Goal: Task Accomplishment & Management: Use online tool/utility

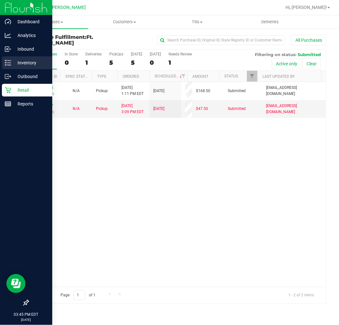
click at [18, 63] on p "Inventory" at bounding box center [30, 63] width 38 height 8
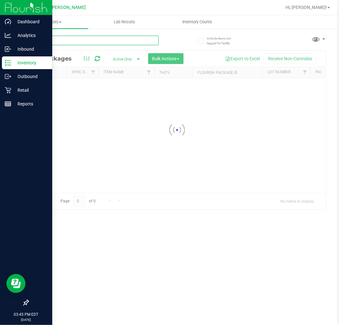
click at [62, 43] on input "text" at bounding box center [93, 41] width 131 height 10
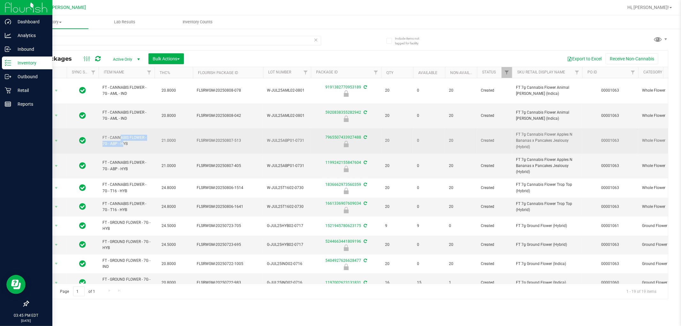
drag, startPoint x: 108, startPoint y: 130, endPoint x: 102, endPoint y: 117, distance: 13.7
click at [102, 128] on td "FT - CANNABIS FLOWER - 7G - ABP - HYB" at bounding box center [127, 140] width 56 height 25
copy span "FT - CANNABIS FLOWER - 7G"
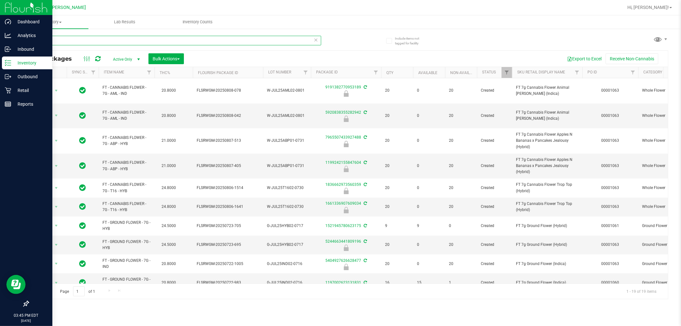
drag, startPoint x: 171, startPoint y: 40, endPoint x: 0, endPoint y: -43, distance: 189.6
click at [0, 0] on html "Dashboard Analytics Inbound Inventory Outbound Retail Reports 03:45 PM EDT [DAT…" at bounding box center [340, 163] width 681 height 326
paste input "FT - CANNABIS FLOWER - 7G"
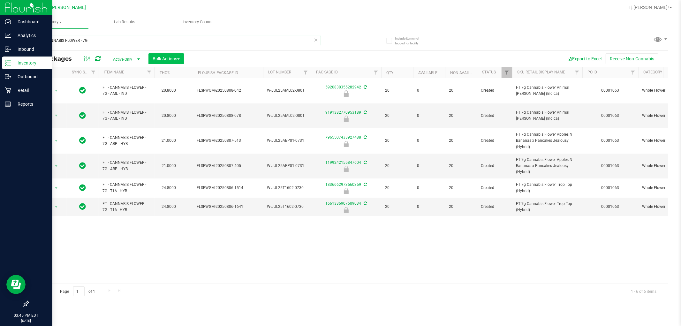
type input "FT - CANNABIS FLOWER - 7G"
click at [161, 57] on span "Bulk Actions" at bounding box center [165, 58] width 27 height 5
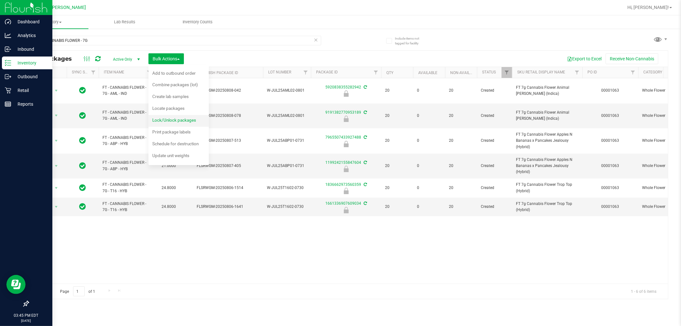
click at [179, 122] on span "Lock/Unlock packages" at bounding box center [174, 119] width 44 height 5
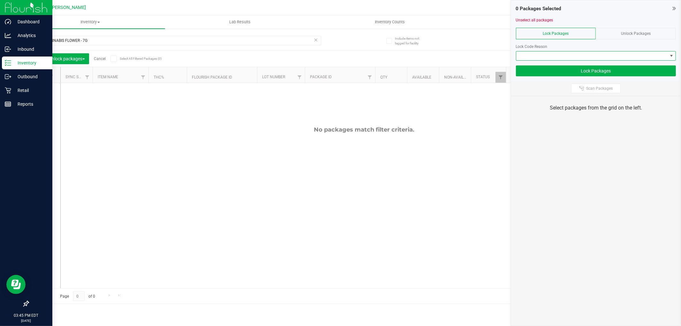
click at [339, 54] on span at bounding box center [591, 55] width 151 height 9
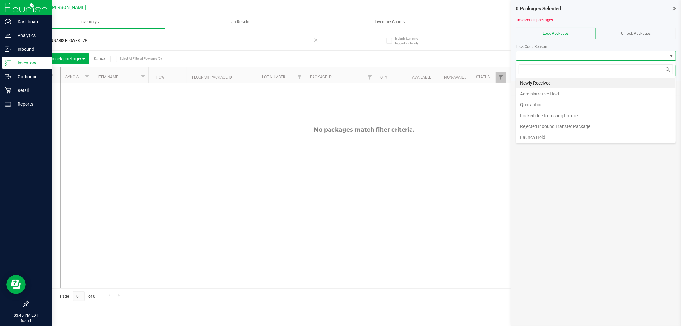
scroll to position [10, 160]
click at [339, 33] on span "Unlock Packages" at bounding box center [636, 33] width 30 height 4
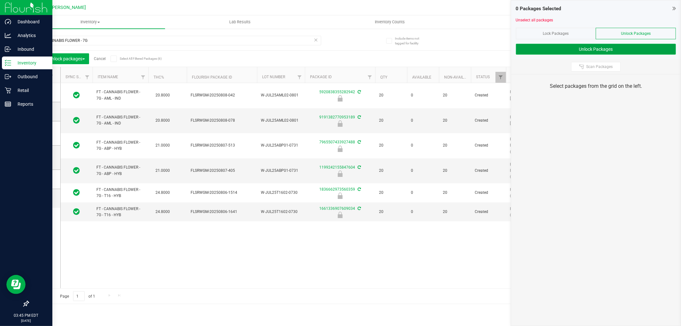
click at [339, 49] on button "Unlock Packages" at bounding box center [596, 49] width 160 height 11
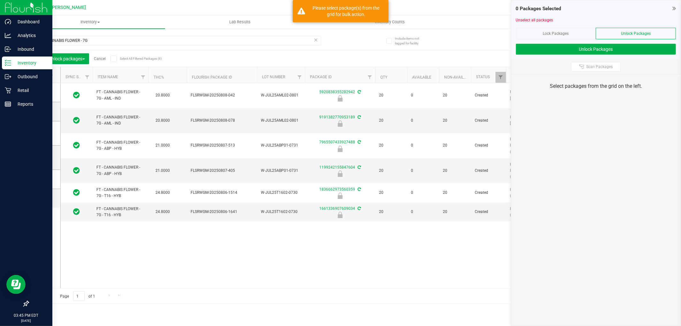
click at [41, 78] on span at bounding box center [42, 75] width 6 height 6
click at [0, 0] on input "checkbox" at bounding box center [0, 0] width 0 height 0
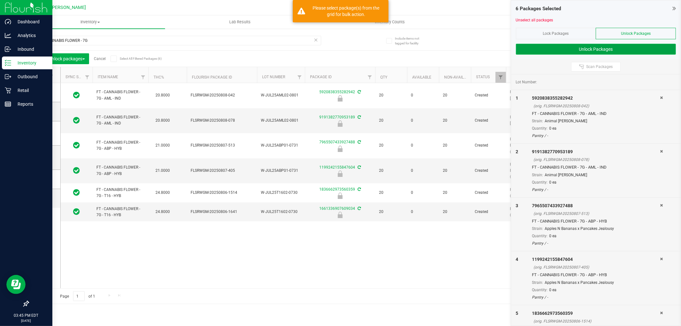
click at [339, 52] on button "Unlock Packages" at bounding box center [596, 49] width 160 height 11
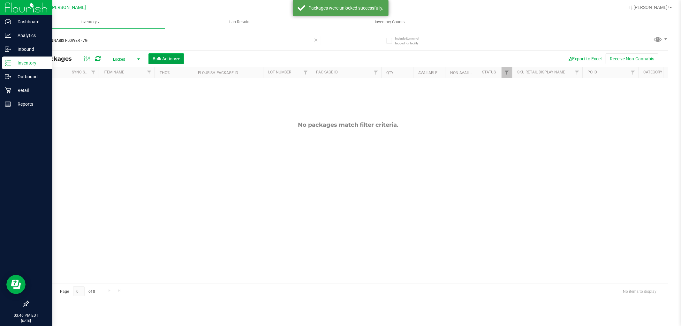
click at [175, 59] on span "Bulk Actions" at bounding box center [165, 58] width 27 height 5
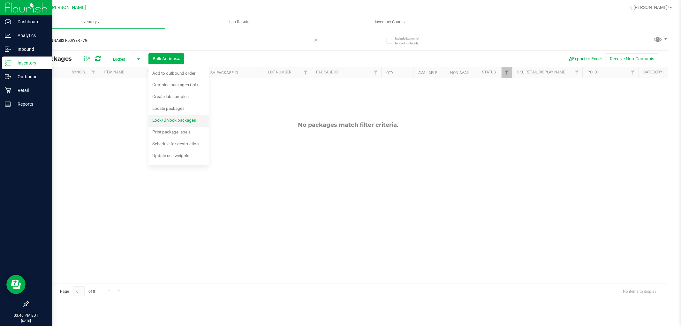
click at [182, 123] on div "Lock/Unlock packages" at bounding box center [178, 121] width 52 height 10
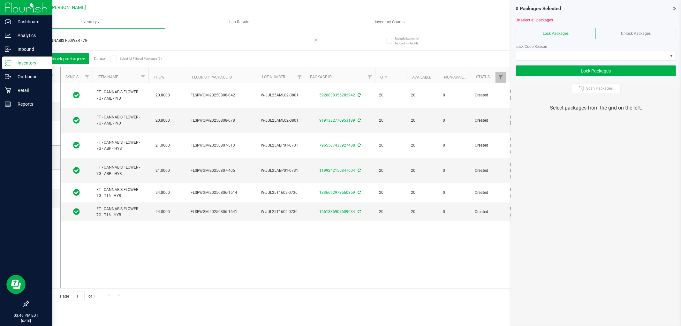
click at [43, 72] on span at bounding box center [42, 75] width 6 height 6
click at [42, 75] on icon at bounding box center [42, 75] width 4 height 0
click at [0, 0] on input "checkbox" at bounding box center [0, 0] width 0 height 0
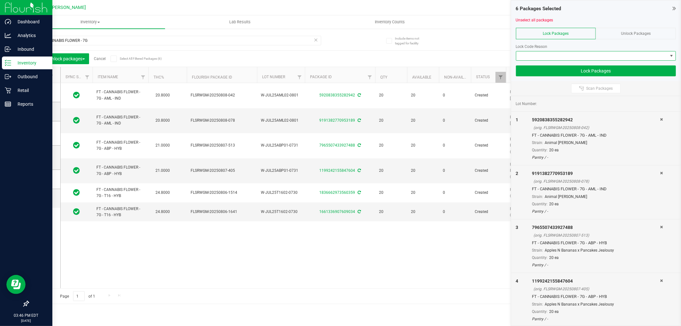
click at [339, 53] on span at bounding box center [591, 55] width 151 height 9
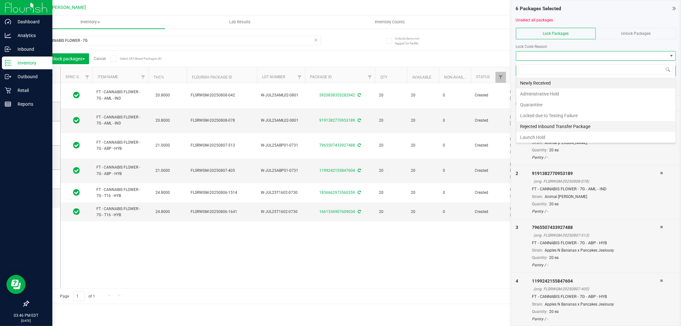
scroll to position [2, 0]
click at [339, 139] on li "Launch Hold" at bounding box center [595, 135] width 159 height 11
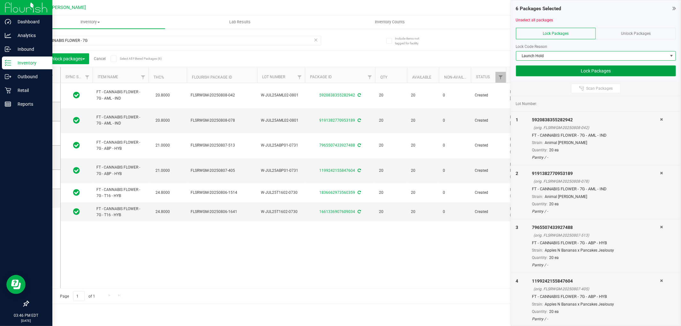
click at [339, 65] on button "Lock Packages" at bounding box center [596, 70] width 160 height 11
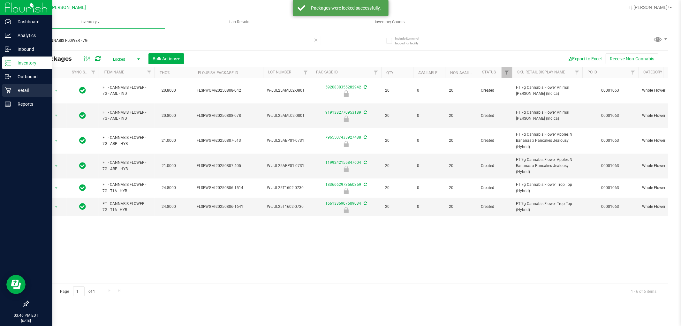
click at [21, 91] on p "Retail" at bounding box center [30, 90] width 38 height 8
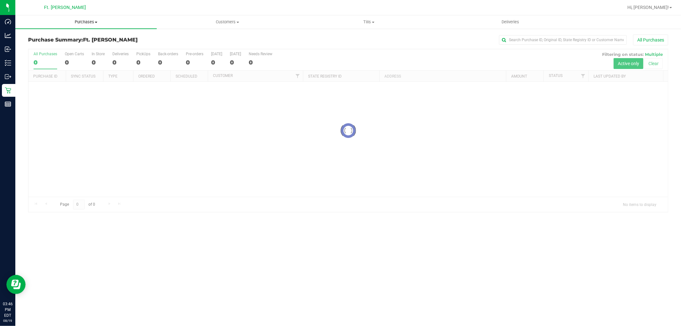
click at [108, 18] on uib-tab-heading "Purchases Summary of purchases Fulfillment All purchases" at bounding box center [85, 21] width 141 height 13
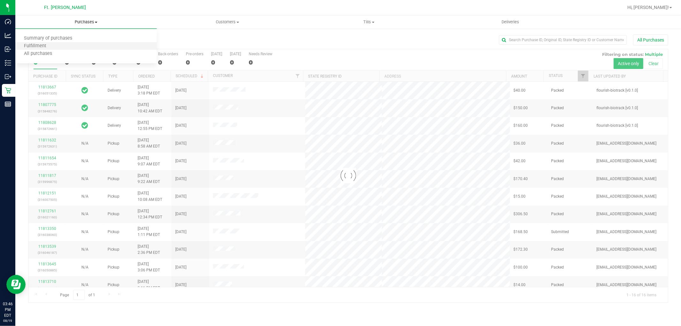
click at [104, 47] on li "Fulfillment" at bounding box center [85, 46] width 141 height 8
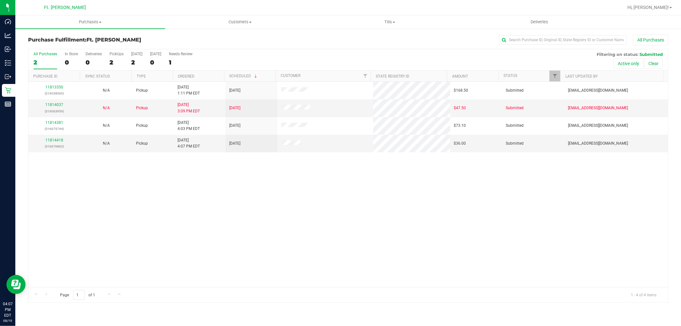
drag, startPoint x: 230, startPoint y: 207, endPoint x: 219, endPoint y: 165, distance: 42.9
click at [230, 207] on div "11813350 (316038060) N/A Pickup [DATE] 1:11 PM EDT 8/19/2025 $168.50 Submitted …" at bounding box center [347, 184] width 639 height 205
click at [133, 245] on div "11813350 (316038060) N/A Pickup [DATE] 1:11 PM EDT 8/19/2025 $168.50 Submitted …" at bounding box center [347, 184] width 639 height 205
